Goal: Task Accomplishment & Management: Manage account settings

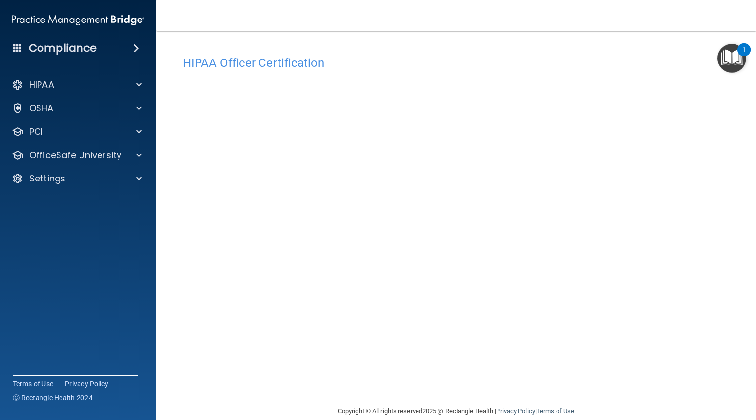
scroll to position [15, 0]
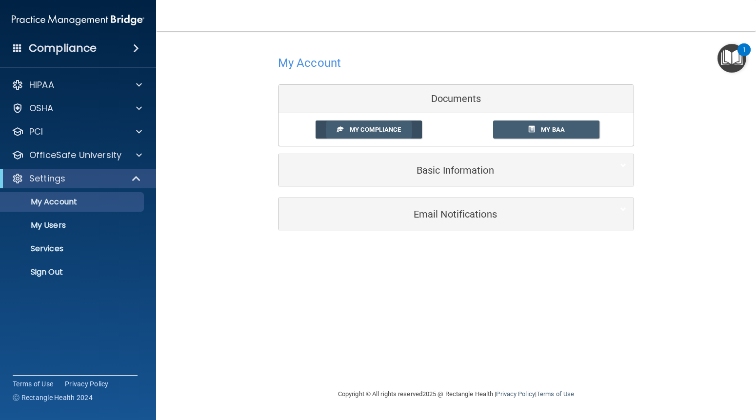
click at [379, 133] on span "My Compliance" at bounding box center [375, 129] width 51 height 7
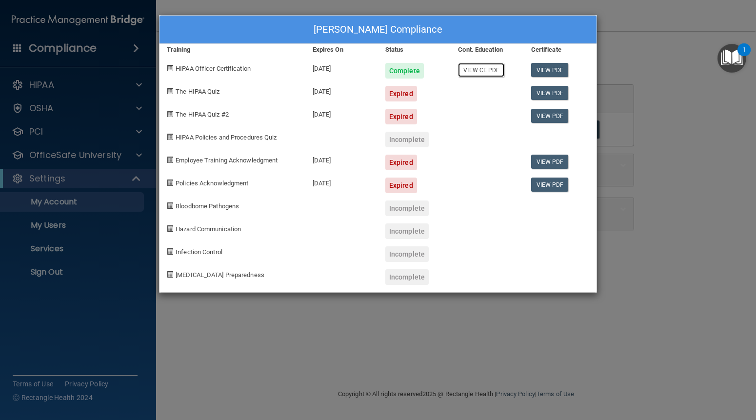
click at [487, 71] on link "View CE PDF" at bounding box center [481, 70] width 46 height 14
click at [709, 179] on div "Melanie Fugler's Compliance Training Expires On Status Cont. Education Certific…" at bounding box center [378, 210] width 756 height 420
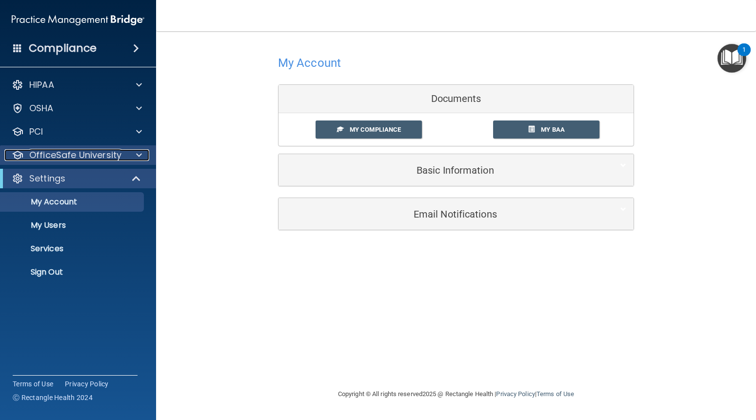
click at [139, 153] on span at bounding box center [139, 155] width 6 height 12
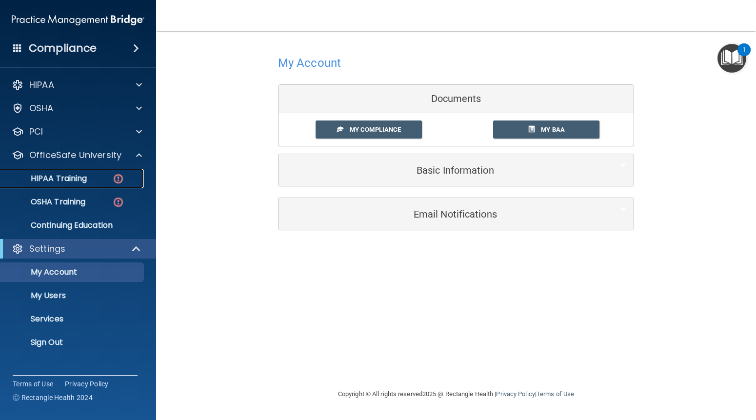
click at [60, 182] on p "HIPAA Training" at bounding box center [46, 179] width 80 height 10
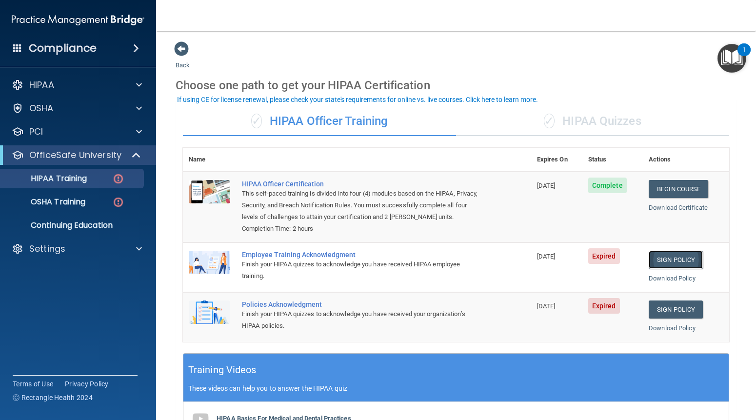
click at [671, 259] on link "Sign Policy" at bounding box center [676, 260] width 54 height 18
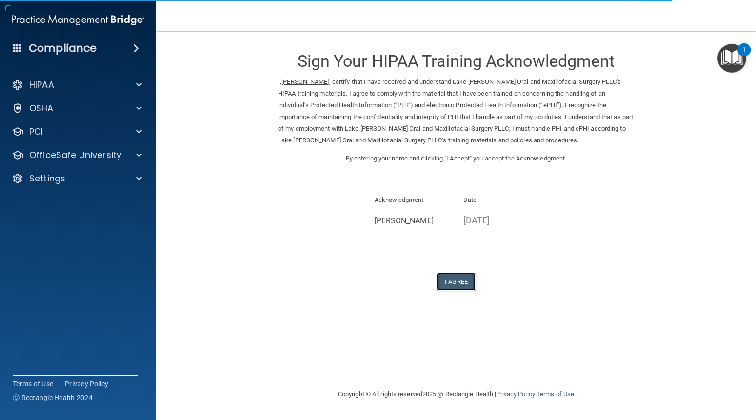
click at [445, 279] on button "I Agree" at bounding box center [455, 282] width 39 height 18
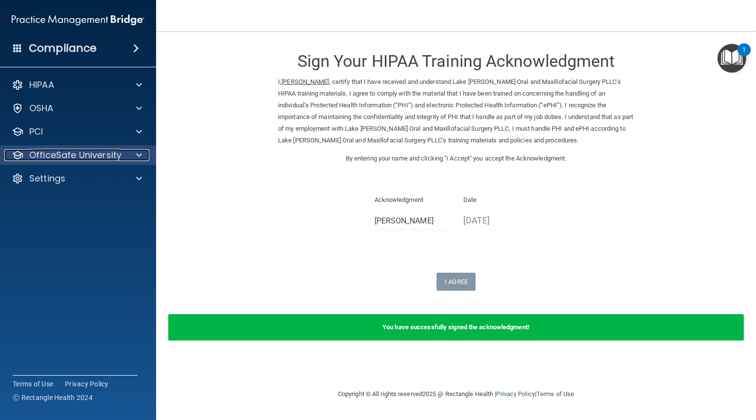
click at [139, 154] on span at bounding box center [139, 155] width 6 height 12
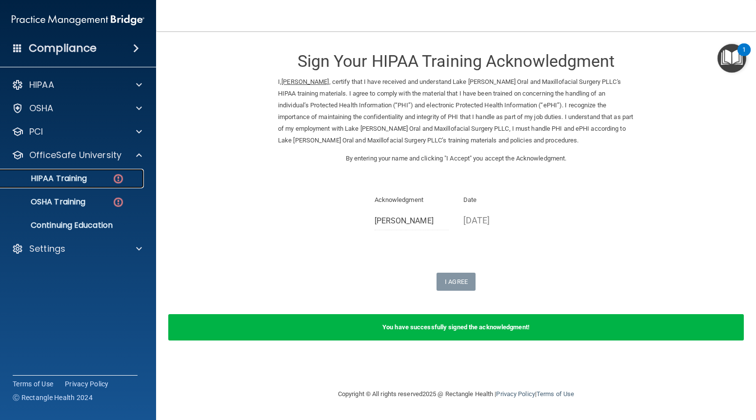
click at [54, 177] on p "HIPAA Training" at bounding box center [46, 179] width 80 height 10
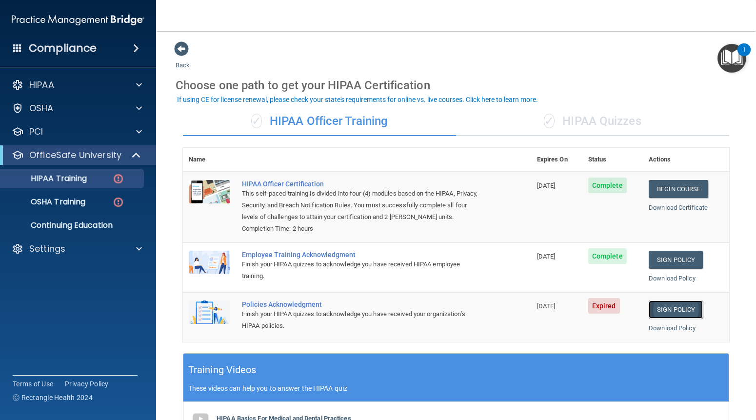
click at [658, 309] on link "Sign Policy" at bounding box center [676, 309] width 54 height 18
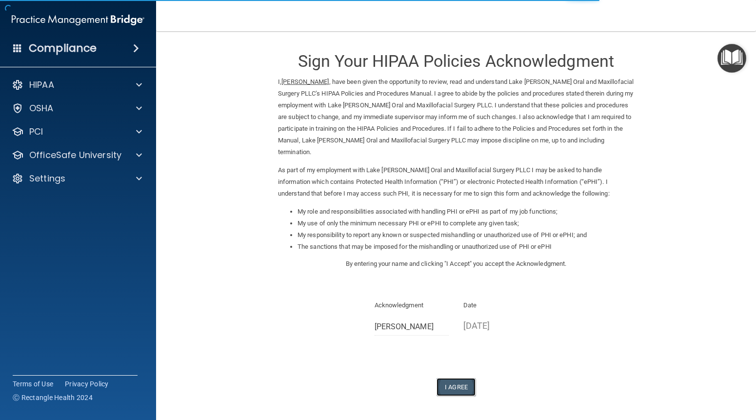
click at [446, 378] on button "I Agree" at bounding box center [455, 387] width 39 height 18
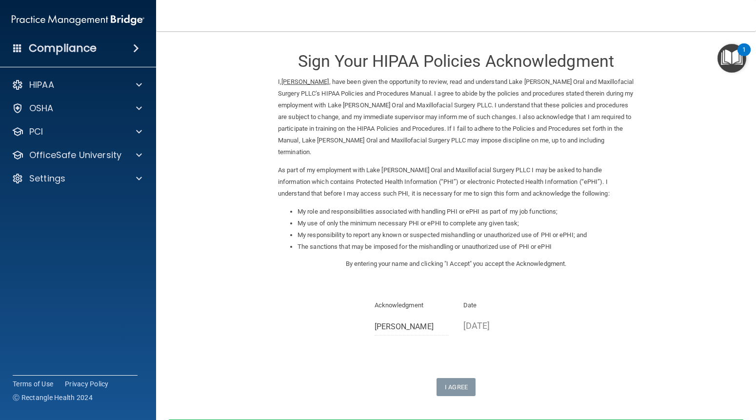
scroll to position [65, 0]
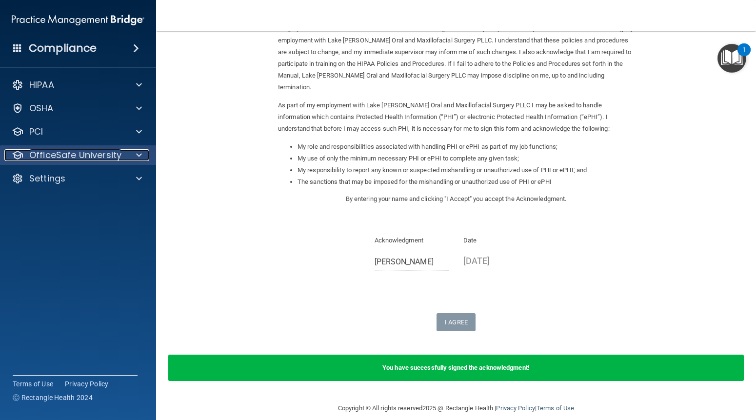
click at [136, 154] on span at bounding box center [139, 155] width 6 height 12
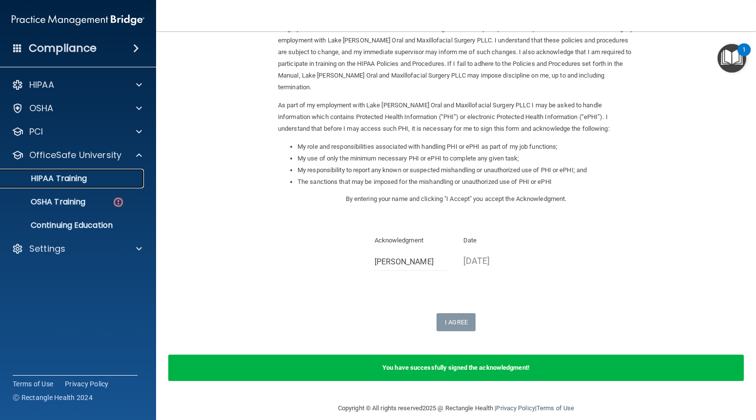
click at [67, 177] on p "HIPAA Training" at bounding box center [46, 179] width 80 height 10
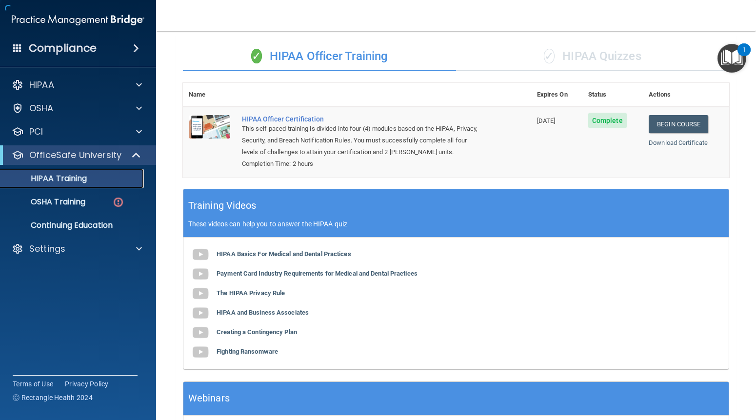
scroll to position [237, 0]
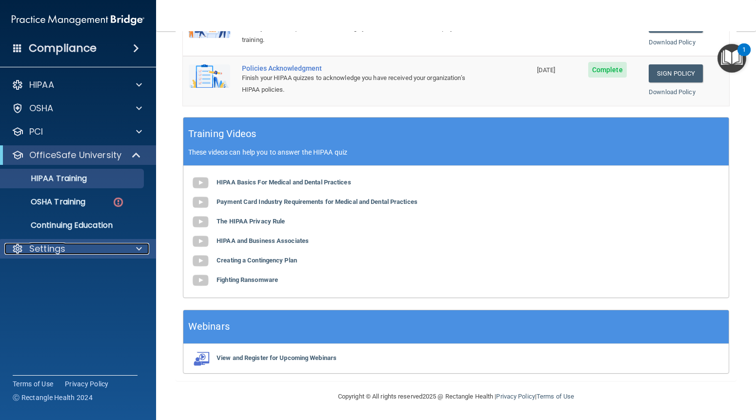
click at [128, 249] on div at bounding box center [137, 249] width 24 height 12
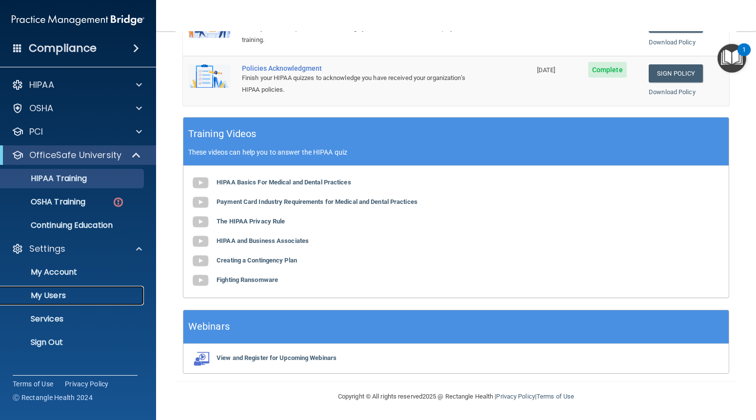
click at [76, 296] on p "My Users" at bounding box center [72, 296] width 133 height 10
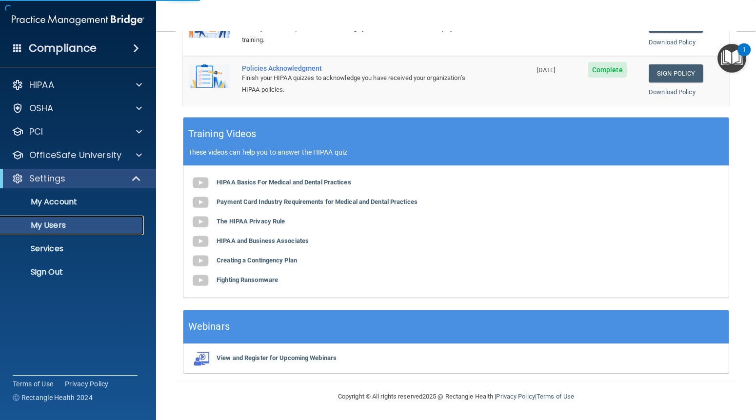
scroll to position [184, 0]
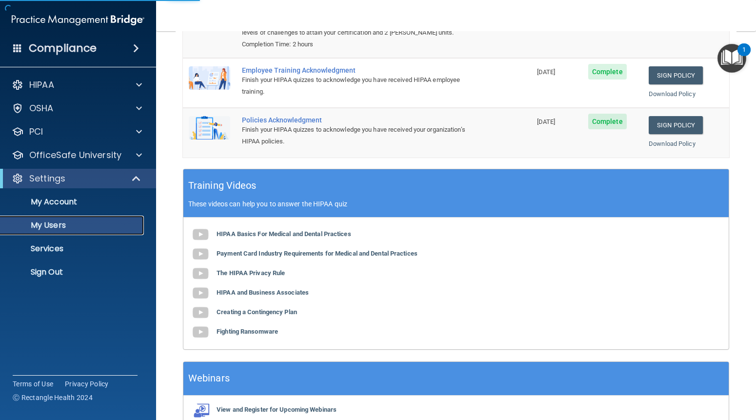
select select "20"
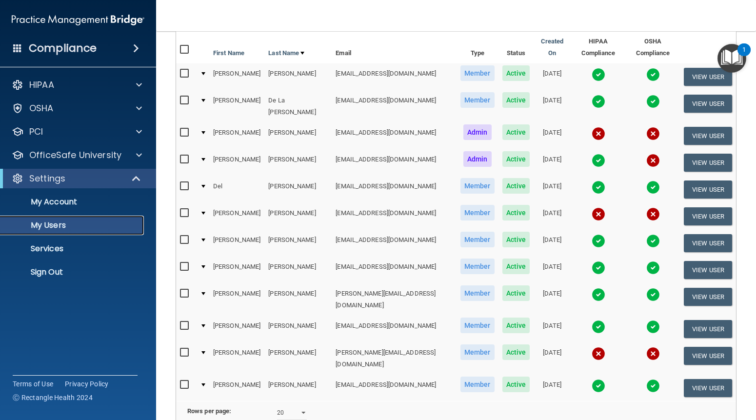
scroll to position [87, 0]
